Goal: Communication & Community: Ask a question

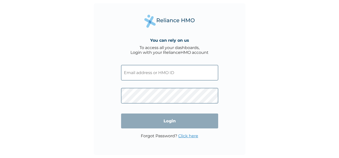
type input "adekitan.oluwatosin@pladisglobal.com"
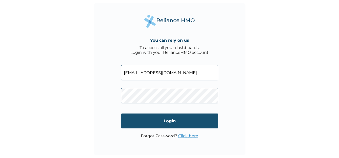
click at [178, 120] on input "Login" at bounding box center [169, 120] width 97 height 15
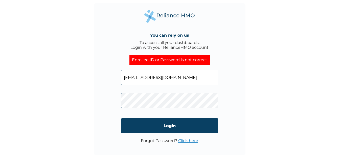
click at [208, 78] on input "adekitan.oluwatosin@pladisglobal.com" at bounding box center [169, 77] width 97 height 15
type input "a"
type input "27163"
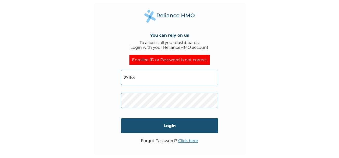
click at [167, 126] on input "Login" at bounding box center [169, 125] width 97 height 15
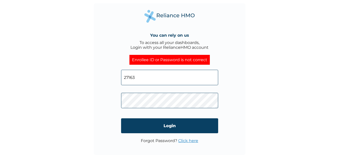
click input "Login" at bounding box center [169, 125] width 97 height 15
click at [139, 78] on input "27163" at bounding box center [169, 77] width 97 height 15
type input "2"
paste input "PFN/10163/B"
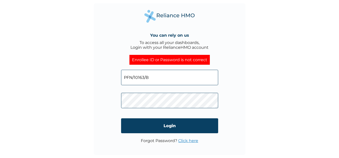
type input "PFN/10163/B"
click at [254, 104] on div "You can rely on us To access all your dashboards, Login with your RelianceHMO a…" at bounding box center [169, 79] width 339 height 158
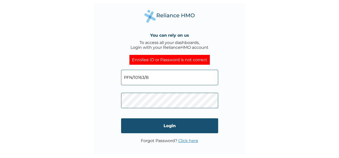
click at [183, 124] on input "Login" at bounding box center [169, 125] width 97 height 15
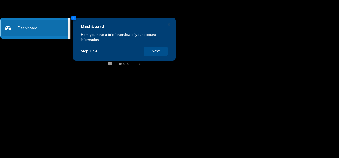
click at [154, 50] on button "Next" at bounding box center [155, 50] width 24 height 9
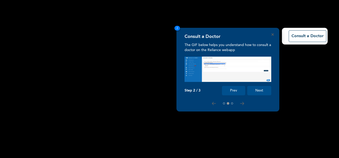
click at [259, 92] on button "Next" at bounding box center [259, 90] width 24 height 9
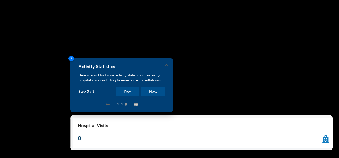
click at [155, 92] on button "Next" at bounding box center [153, 91] width 24 height 9
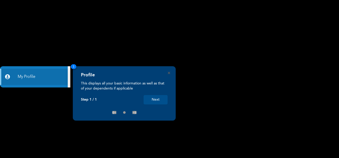
click at [155, 101] on button "Next" at bounding box center [155, 99] width 24 height 9
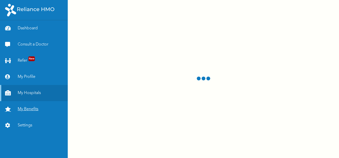
click at [28, 109] on link "My Benefits" at bounding box center [34, 109] width 68 height 16
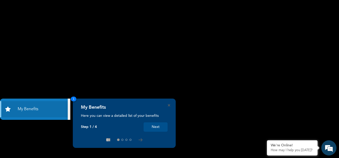
click at [158, 127] on button "Next" at bounding box center [155, 126] width 24 height 9
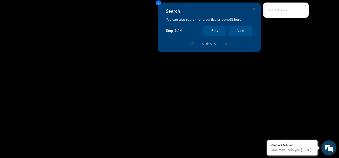
click at [243, 32] on button "Next" at bounding box center [240, 30] width 24 height 9
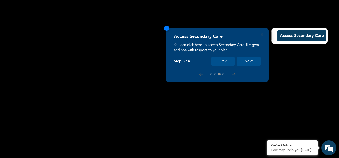
click at [248, 61] on button "Next" at bounding box center [248, 61] width 24 height 9
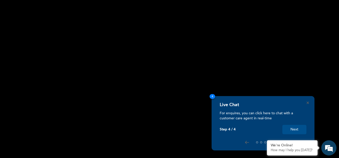
click at [293, 129] on button "Next" at bounding box center [294, 129] width 24 height 9
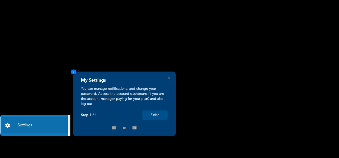
click at [156, 116] on button "Finish" at bounding box center [154, 114] width 25 height 9
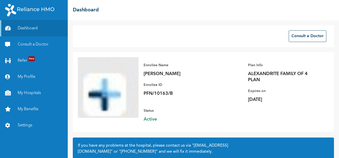
click at [192, 91] on p "PFN/10163/B" at bounding box center [178, 93] width 71 height 6
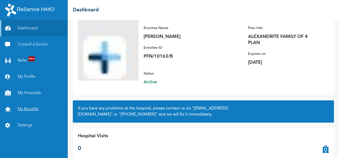
click at [19, 109] on link "My Benefits" at bounding box center [34, 109] width 68 height 16
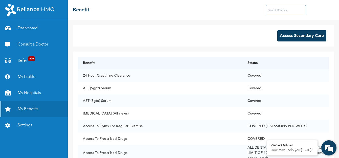
click at [329, 148] on em at bounding box center [329, 148] width 14 height 14
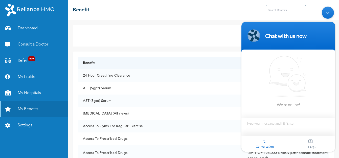
click at [262, 126] on textarea "Type your message and hit 'Enter'" at bounding box center [288, 127] width 94 height 18
type textarea "Hello"
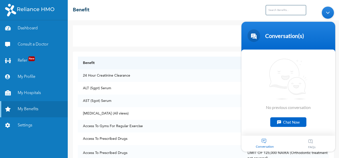
click at [289, 120] on div "Chat Now" at bounding box center [288, 122] width 36 height 10
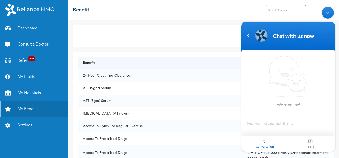
click at [270, 122] on textarea "Type your message and hit 'Enter'" at bounding box center [288, 127] width 94 height 18
type textarea "Hello"
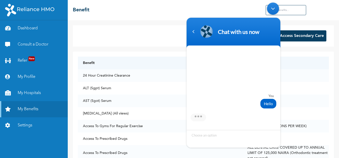
drag, startPoint x: 240, startPoint y: 24, endPoint x: 221, endPoint y: 6, distance: 26.8
click at [221, 6] on body "Chat with us now You Hello Conversation FAQs Chat with us now" at bounding box center [233, 75] width 99 height 150
click at [226, 138] on textarea "Type your message and hit 'Enter'" at bounding box center [233, 139] width 94 height 18
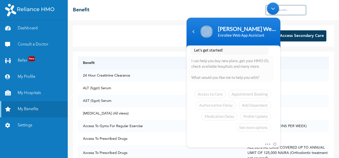
scroll to position [132, 0]
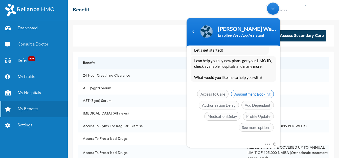
click at [247, 95] on span "Appointment Booking" at bounding box center [252, 94] width 43 height 9
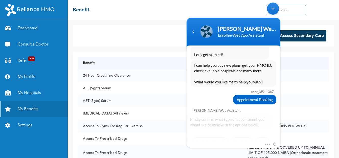
scroll to position [152, 0]
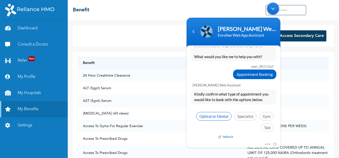
click at [214, 116] on span "Optical or Dental" at bounding box center [213, 116] width 35 height 9
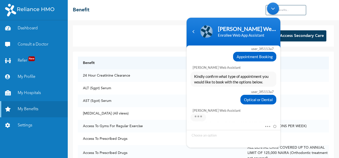
scroll to position [195, 0]
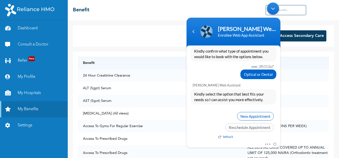
click at [243, 117] on span "New Appointment" at bounding box center [255, 116] width 37 height 9
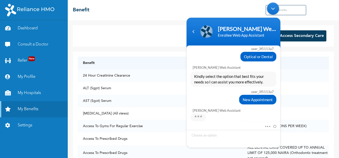
scroll to position [227, 0]
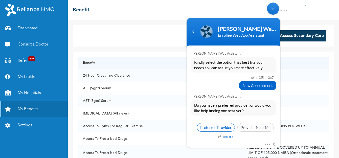
click at [217, 128] on span "Preferred Provider" at bounding box center [216, 127] width 38 height 9
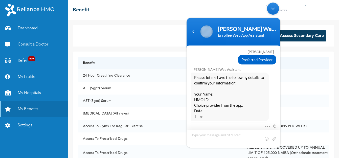
scroll to position [317, 0]
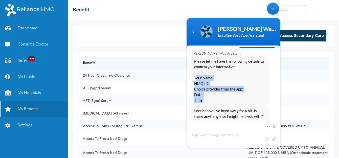
drag, startPoint x: 195, startPoint y: 77, endPoint x: 217, endPoint y: 100, distance: 31.8
click at [217, 100] on span "Please let me have the following details to confirm your information: Your Name…" at bounding box center [229, 80] width 71 height 44
copy span "our Name: HMO ID: Choice provider from the app: Date: Time:"
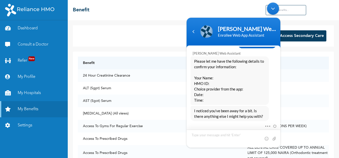
click at [202, 134] on textarea "Type your message and hit 'Enter'" at bounding box center [233, 139] width 94 height 18
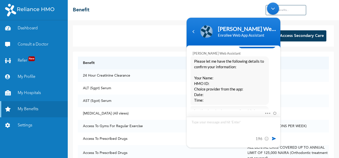
click at [209, 122] on textarea "our Name: HMO ID: Choice provider from the app: Date: Time:" at bounding box center [233, 132] width 94 height 31
click at [207, 129] on textarea "our Name: HMO ID: Choice provider from the app: Date: Time:" at bounding box center [233, 132] width 94 height 31
click at [238, 132] on textarea "our Name: HMO ID: Choice provider from the app: Date: Time:" at bounding box center [233, 132] width 94 height 31
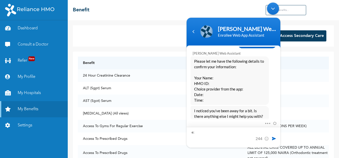
type textarea ":"
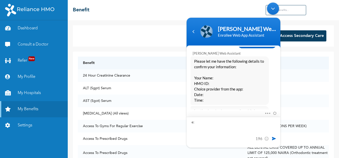
click at [237, 132] on textarea "our Name: HMO ID: Choice provider from the app: Date: Time:" at bounding box center [233, 132] width 94 height 31
click at [219, 123] on textarea "our Name: HMO ID: Choice provider from the app:Mega vision Eye clinic Akowonjo …" at bounding box center [233, 129] width 94 height 35
click at [210, 118] on textarea "our Name: HMO ID: PFN/10163/B Choice provider from the app:Mega vision Eye clin…" at bounding box center [233, 129] width 94 height 35
click at [192, 117] on textarea "our Name: HMO ID: PFN/10163/B Choice provider from the app:Mega vision Eye clin…" at bounding box center [233, 129] width 94 height 35
click at [212, 118] on textarea "Your Name: HMO ID: PFN/10163/B Choice provider from the app:Mega vision Eye cli…" at bounding box center [233, 129] width 94 height 35
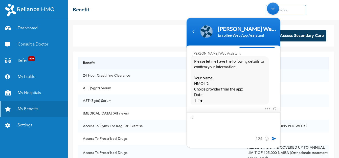
click at [202, 139] on textarea "Your Name: Adekitan Florence Titilayo HMO ID: PFN/10163/B Choice provider from …" at bounding box center [233, 129] width 94 height 35
click at [201, 138] on textarea "Your Name: Adekitan Florence Titilayo HMO ID: PFN/10163/B Choice provider from …" at bounding box center [233, 129] width 94 height 35
type textarea "Your Name: Adekitan Florence Titilayo HMO ID: PFN/10163/B Choice provider from …"
click at [273, 137] on span at bounding box center [273, 138] width 5 height 5
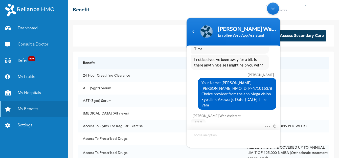
scroll to position [415, 0]
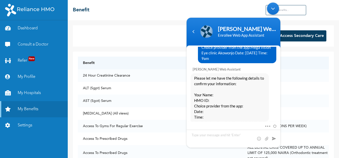
click at [236, 77] on span "Please let me have the following details to confirm your information: Your Name…" at bounding box center [229, 97] width 71 height 44
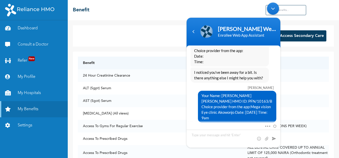
scroll to position [364, 0]
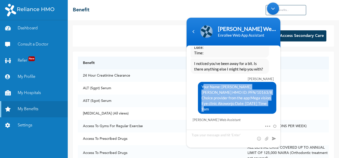
drag, startPoint x: 201, startPoint y: 86, endPoint x: 253, endPoint y: 102, distance: 54.4
click at [253, 102] on span "Your Name: Adekitan Florence Titilayo HMO ID: PFN/10163/B Choice provider from …" at bounding box center [236, 98] width 71 height 28
drag, startPoint x: 268, startPoint y: 103, endPoint x: 195, endPoint y: 84, distance: 75.3
click at [195, 84] on div "Your Name: Adekitan Florence Titilayo HMO ID: PFN/10163/B Choice provider from …" at bounding box center [233, 98] width 86 height 32
copy span "Your Name: Adekitan Florence Titilayo HMO ID: PFN/10163/B Choice provider from …"
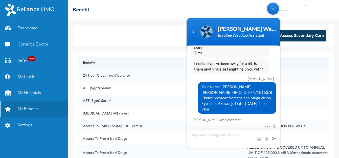
click at [204, 138] on textarea "Type your message and hit 'Enter'" at bounding box center [233, 139] width 94 height 18
type textarea "Your Name: [PERSON_NAME] [PERSON_NAME] HMO ID: PFN/10163/B Choice provider from…"
click at [274, 119] on div "2" at bounding box center [272, 117] width 9 height 9
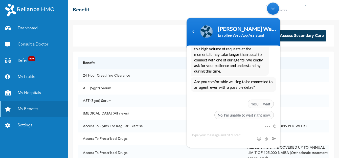
click at [220, 80] on span "Are you comfortable waiting to be connected to an agent, even with a possible d…" at bounding box center [233, 84] width 79 height 11
click at [244, 111] on span "No, I'm unable to wait right now." at bounding box center [243, 115] width 59 height 9
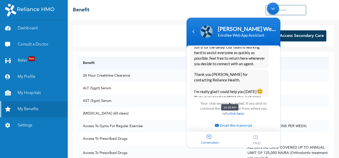
scroll to position [685, 0]
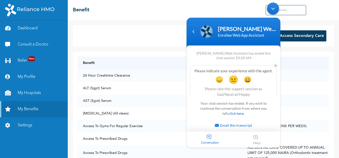
click at [233, 75] on span "😐" at bounding box center [233, 79] width 10 height 10
click at [273, 63] on em at bounding box center [275, 66] width 6 height 6
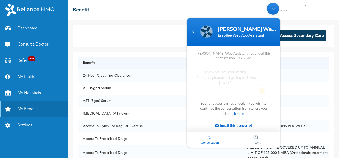
scroll to position [684, 0]
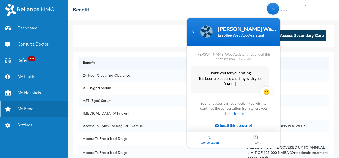
click at [233, 113] on link "click here." at bounding box center [236, 113] width 16 height 4
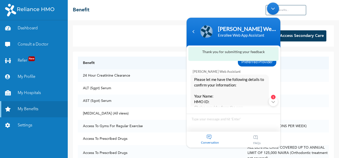
scroll to position [674, 0]
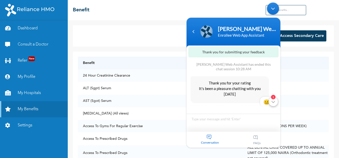
click at [274, 103] on div "1" at bounding box center [272, 101] width 9 height 9
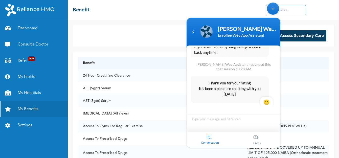
click at [267, 96] on div "Thank you for your rating It's been a pleasure chatting with you today 😐 😞 😐 😄" at bounding box center [229, 89] width 78 height 27
click at [126, 6] on div "☰ Benefit" at bounding box center [203, 10] width 271 height 20
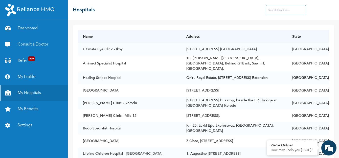
scroll to position [1403, 0]
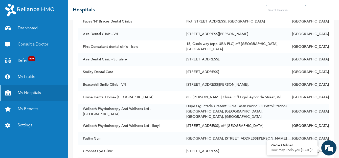
click at [288, 11] on input "text" at bounding box center [285, 10] width 40 height 10
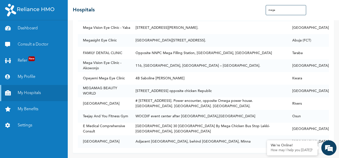
scroll to position [38, 0]
click at [288, 11] on input "mega" at bounding box center [285, 10] width 40 height 10
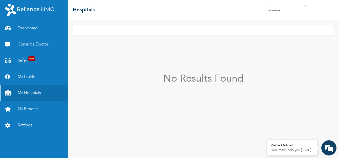
scroll to position [325, 0]
click at [287, 10] on input "megavisio" at bounding box center [285, 10] width 40 height 10
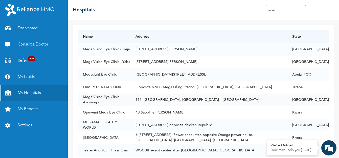
type input "mega"
drag, startPoint x: 104, startPoint y: 103, endPoint x: 82, endPoint y: 96, distance: 22.6
click at [82, 96] on td "Mega Vision Eye Clinic - Akowonjo" at bounding box center [104, 99] width 53 height 13
copy td "Mega Vision Eye Clinic - Akowonjo"
